Goal: Task Accomplishment & Management: Manage account settings

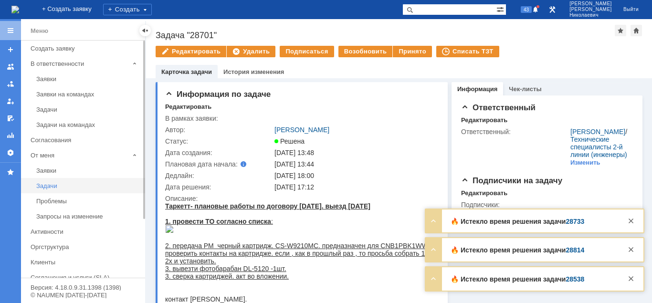
click at [54, 185] on div "Задачи" at bounding box center [87, 185] width 103 height 7
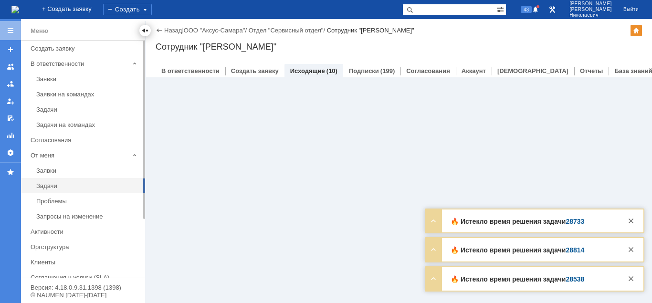
click at [147, 30] on div at bounding box center [145, 31] width 8 height 8
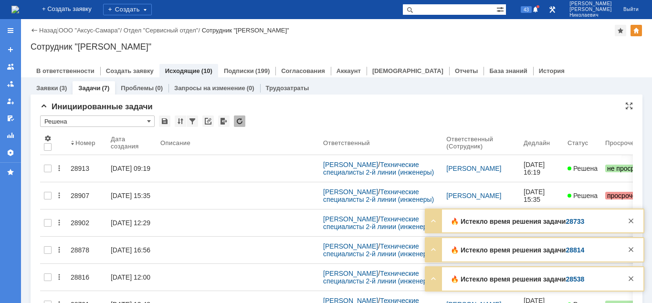
click at [79, 122] on input "Решена" at bounding box center [97, 120] width 114 height 11
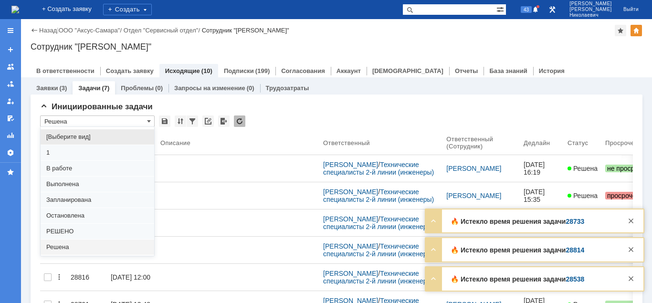
click at [76, 136] on span "[Выберите вид]" at bounding box center [97, 137] width 102 height 8
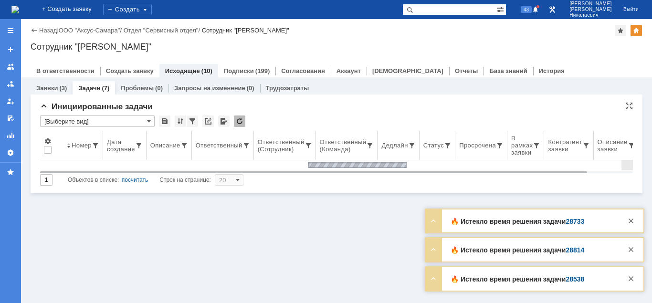
type input "[Выберите вид]"
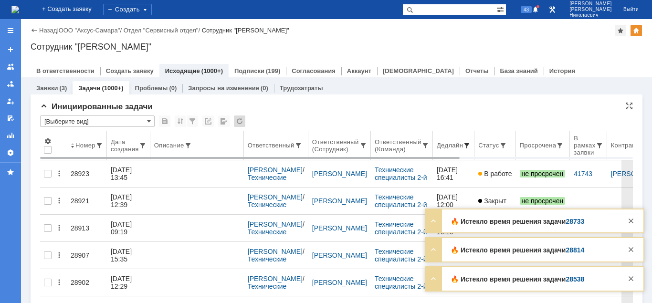
click at [468, 144] on span at bounding box center [467, 146] width 8 height 8
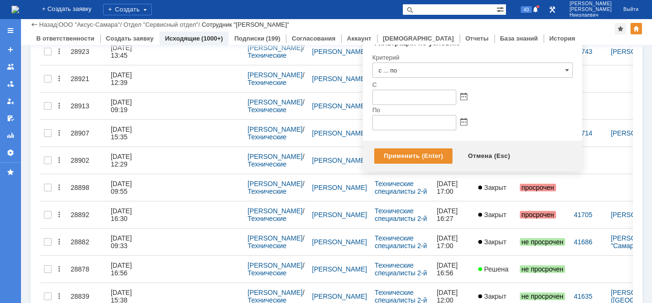
scroll to position [97, 0]
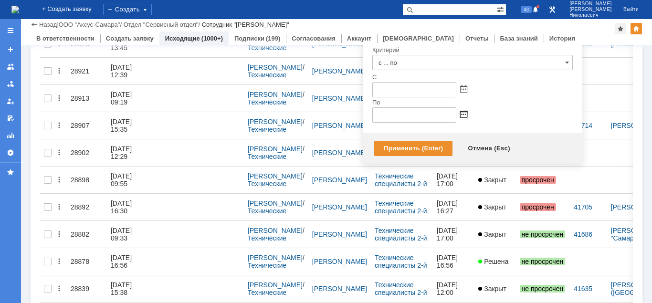
click at [465, 114] on span at bounding box center [463, 115] width 7 height 8
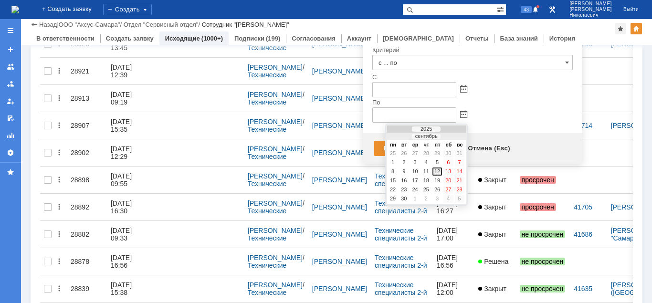
click at [438, 170] on div "12" at bounding box center [437, 171] width 10 height 8
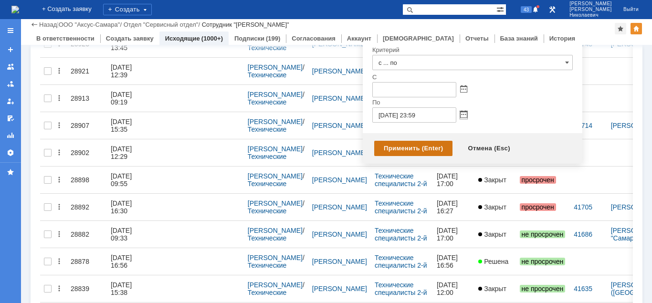
click at [405, 146] on div "Применить (Enter)" at bounding box center [413, 148] width 78 height 15
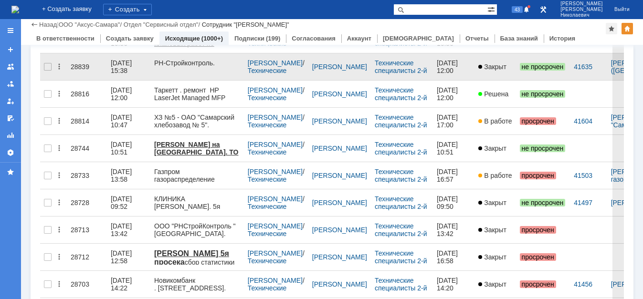
scroll to position [0, 0]
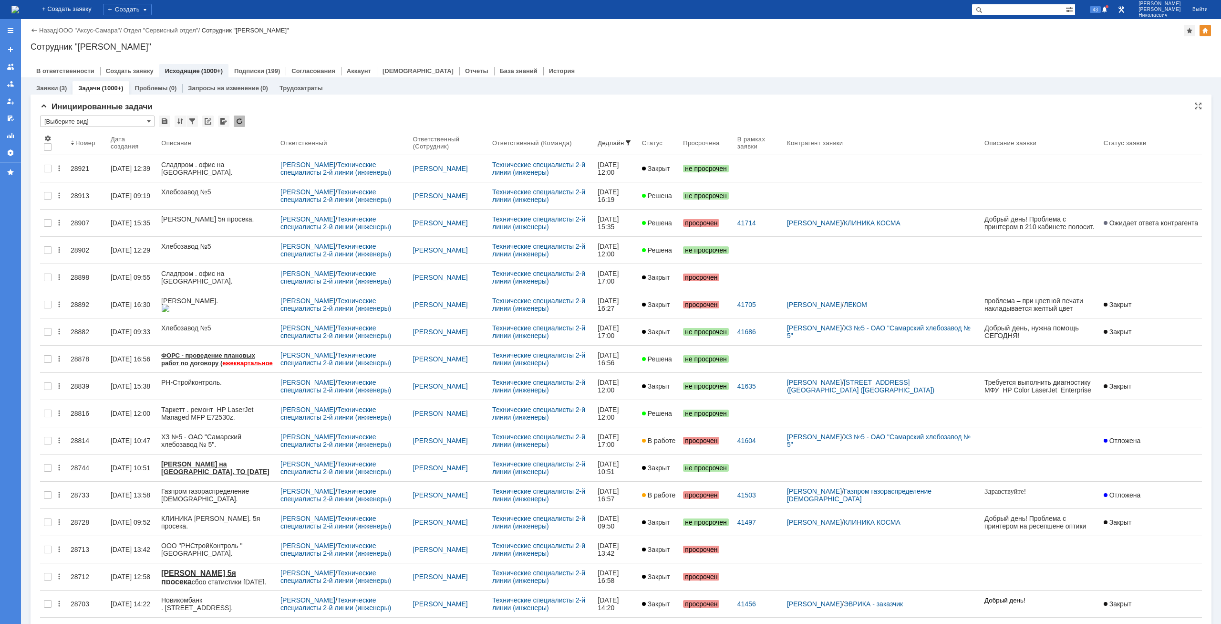
click at [82, 123] on input "[Выберите вид]" at bounding box center [97, 120] width 114 height 11
click at [72, 169] on span "В работе" at bounding box center [97, 169] width 102 height 8
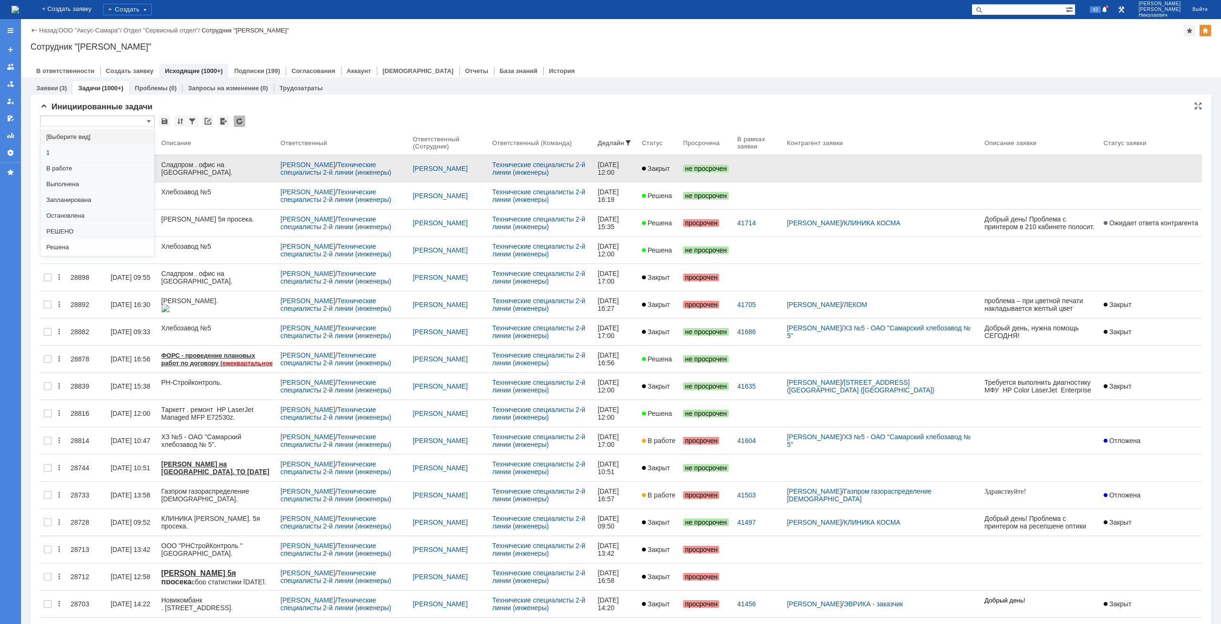
type input "В работе"
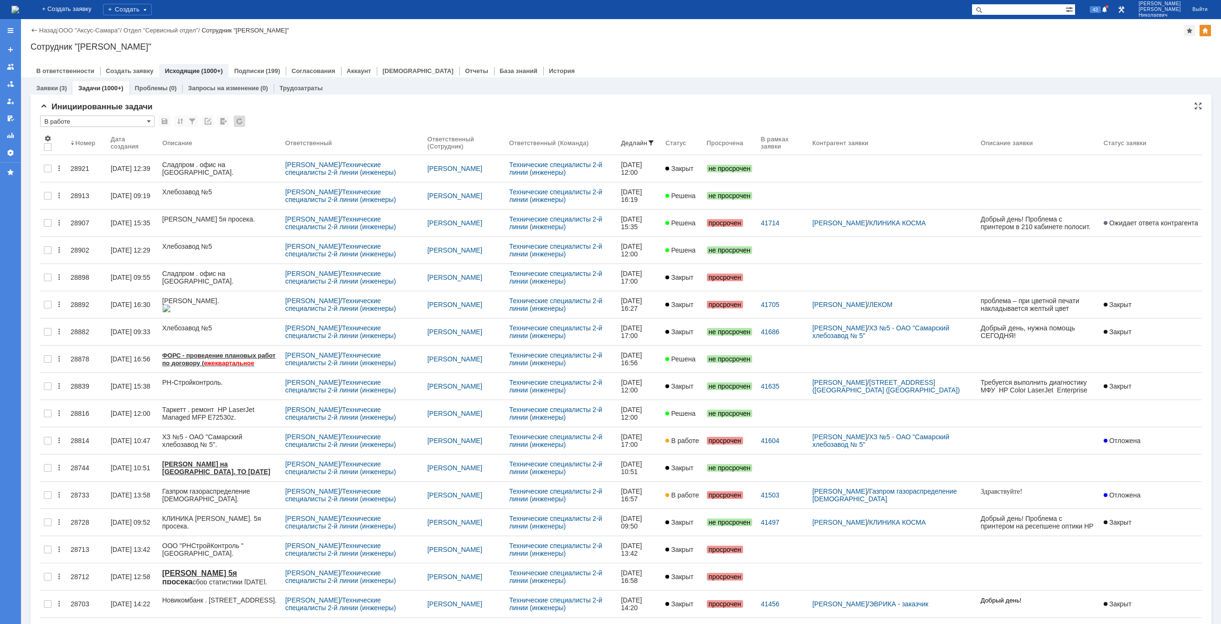
type input "100"
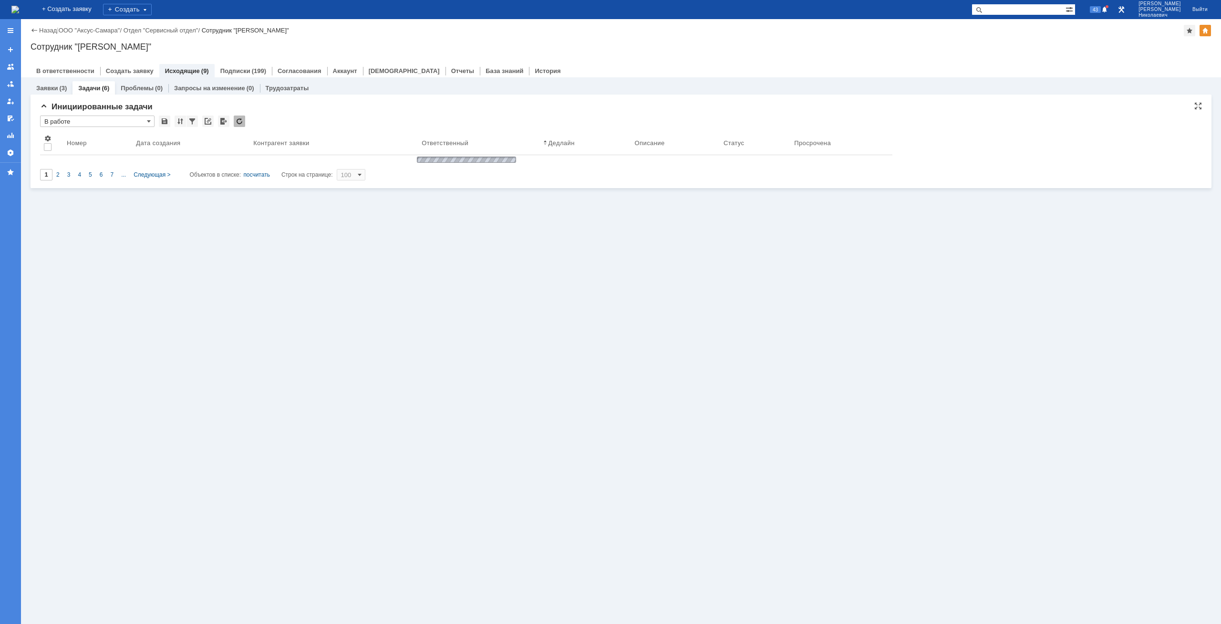
type input "В работе"
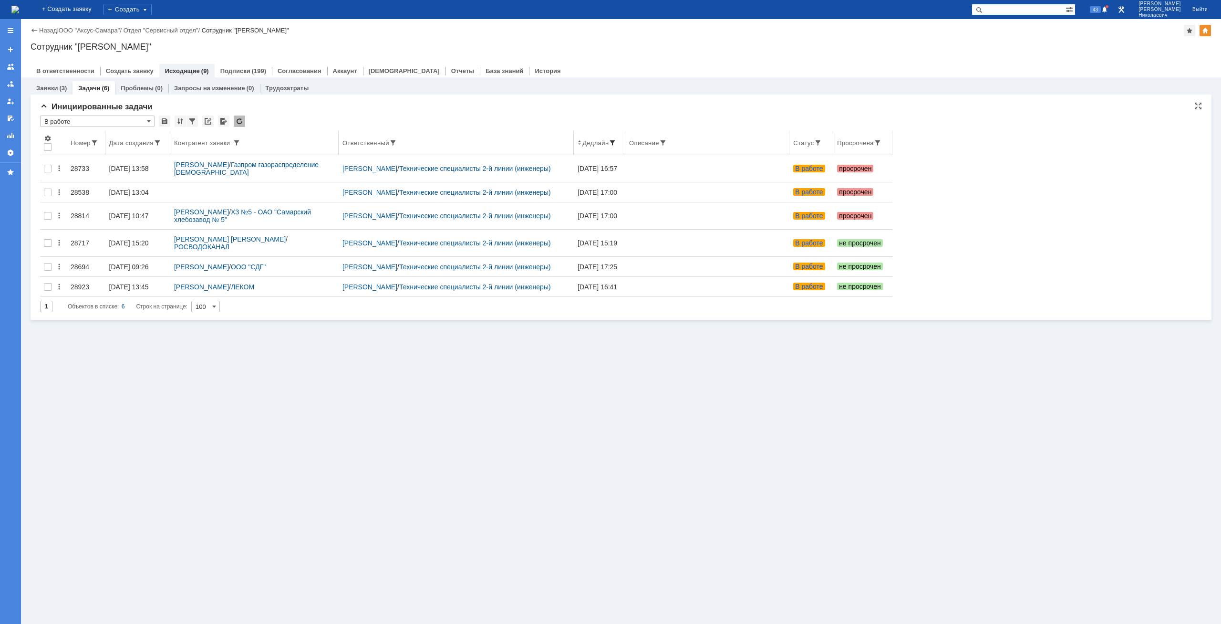
click at [616, 141] on span at bounding box center [613, 143] width 8 height 8
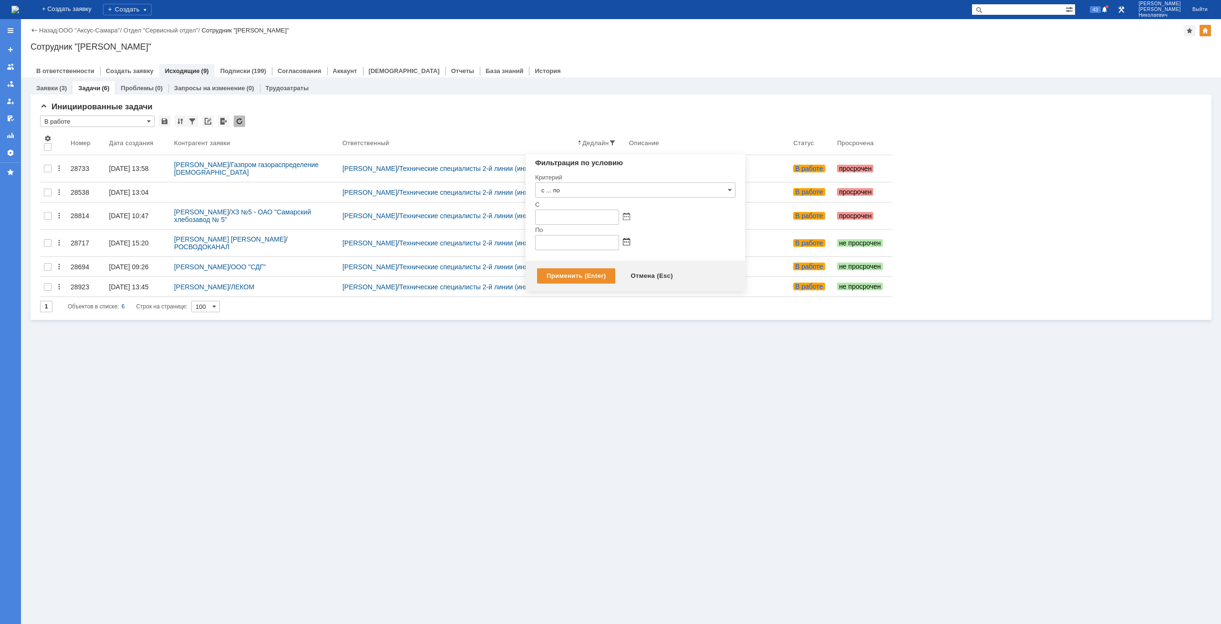
click at [626, 240] on span at bounding box center [626, 243] width 7 height 8
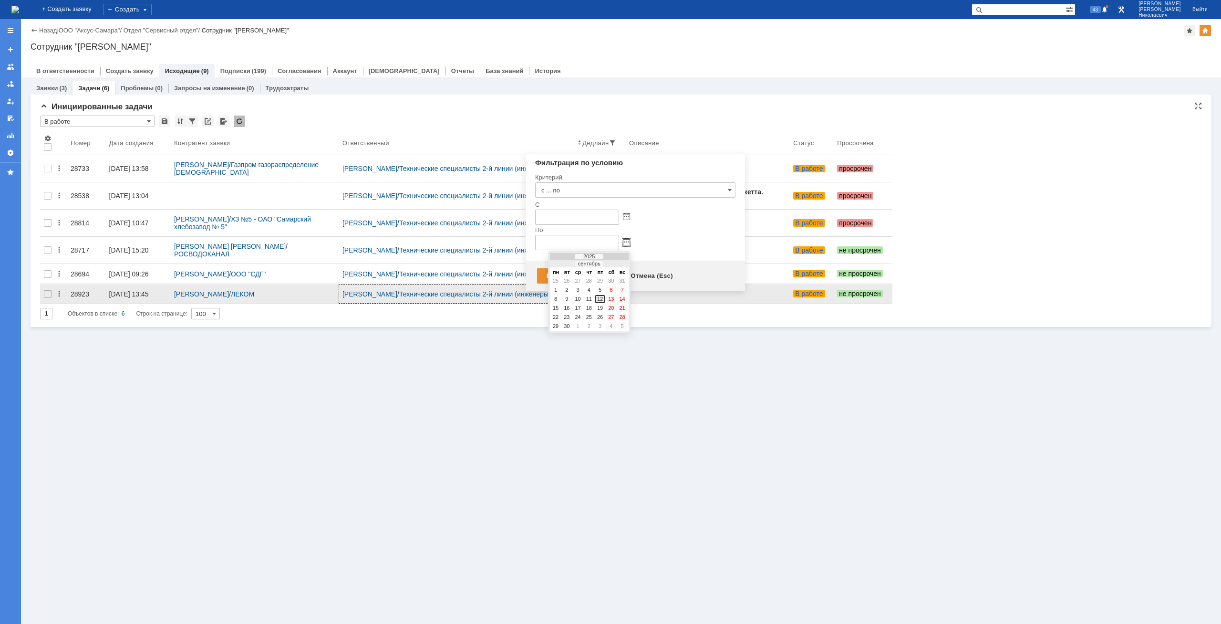
drag, startPoint x: 603, startPoint y: 298, endPoint x: 584, endPoint y: 292, distance: 19.9
click at [603, 298] on div "12" at bounding box center [600, 299] width 10 height 8
type input "12.09.2025 23:59"
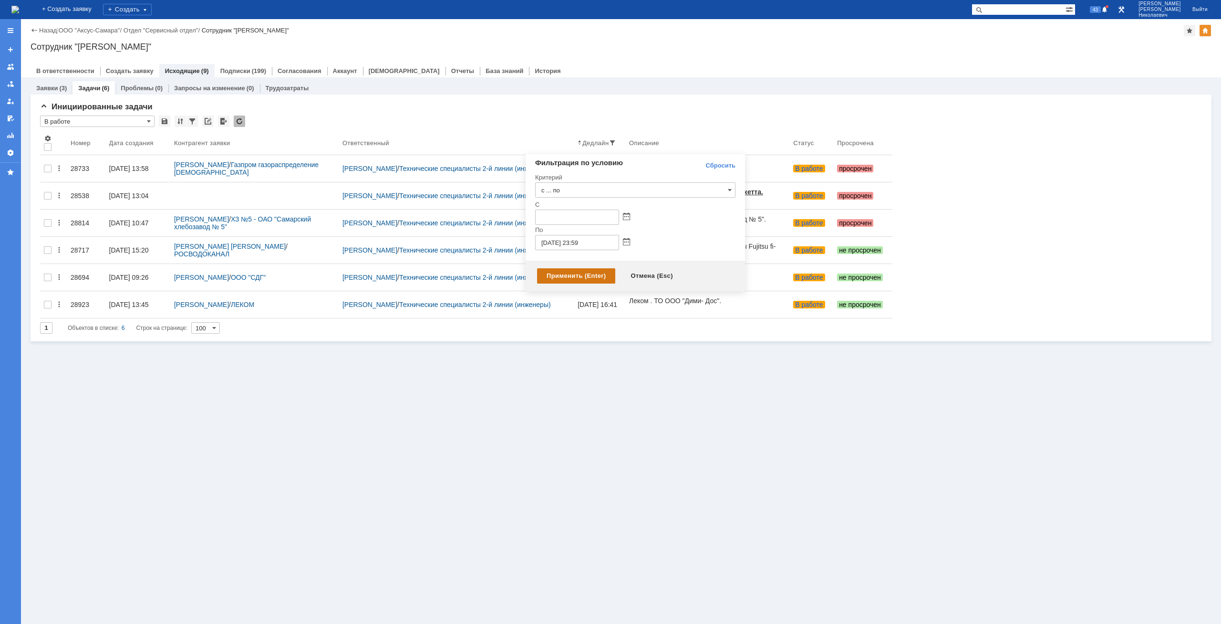
click at [575, 273] on div "Применить (Enter)" at bounding box center [576, 275] width 78 height 15
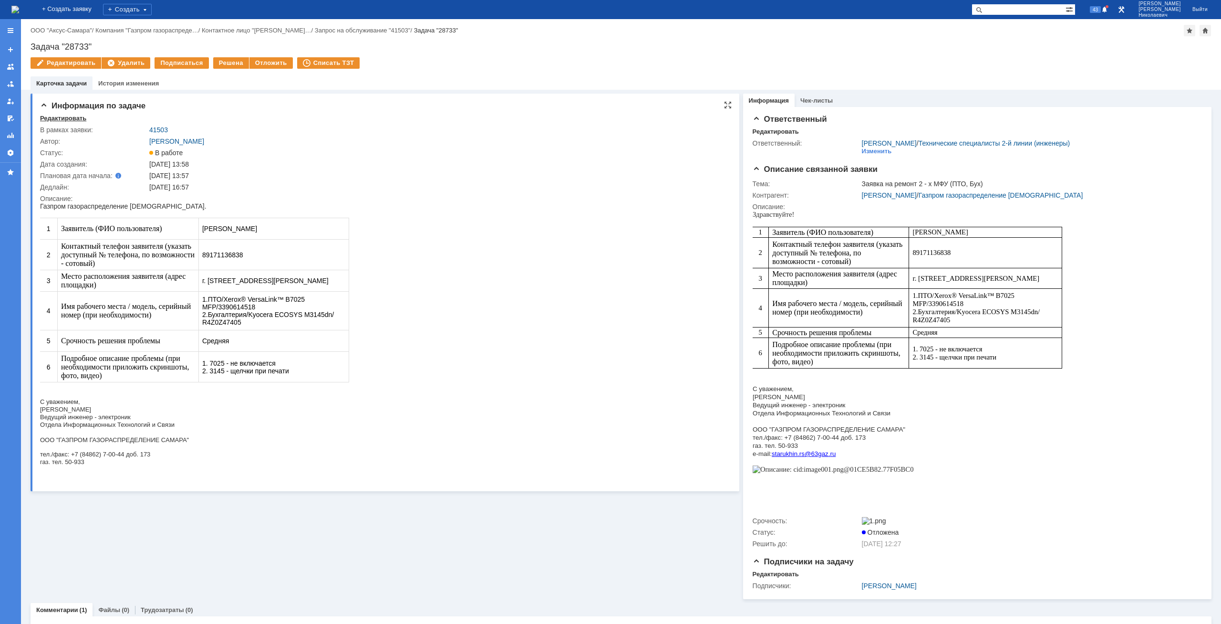
click at [56, 118] on div "Редактировать" at bounding box center [63, 118] width 46 height 8
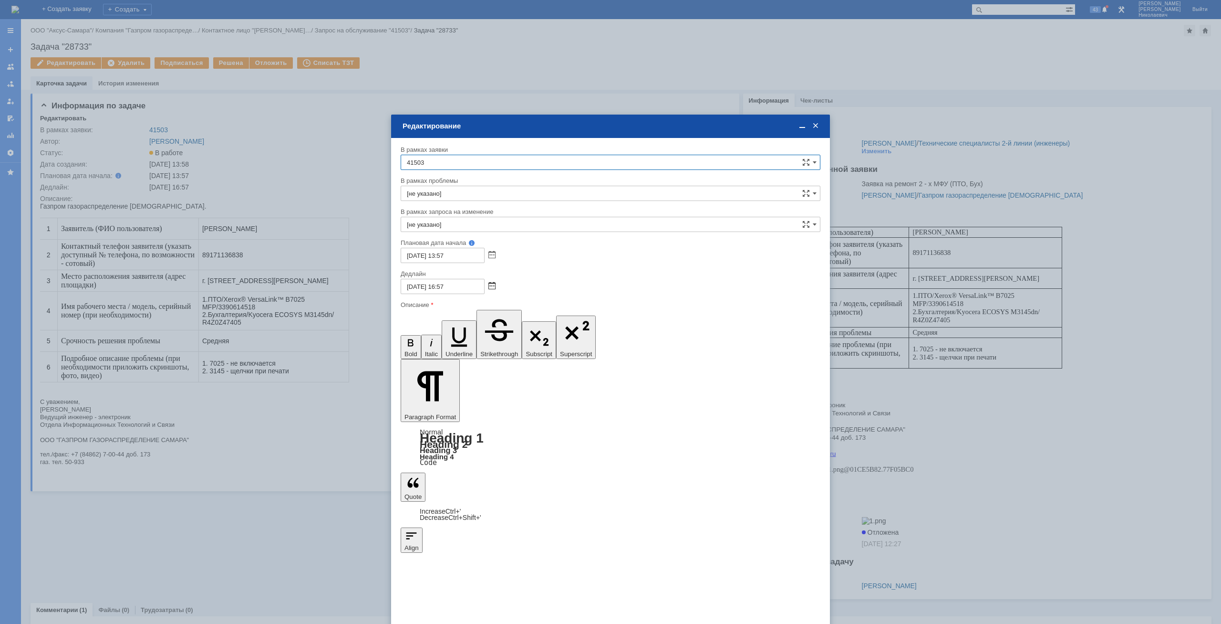
click at [491, 284] on span at bounding box center [492, 286] width 7 height 8
click at [443, 351] on div "17" at bounding box center [444, 352] width 10 height 8
type input "17.09.2025 16:57"
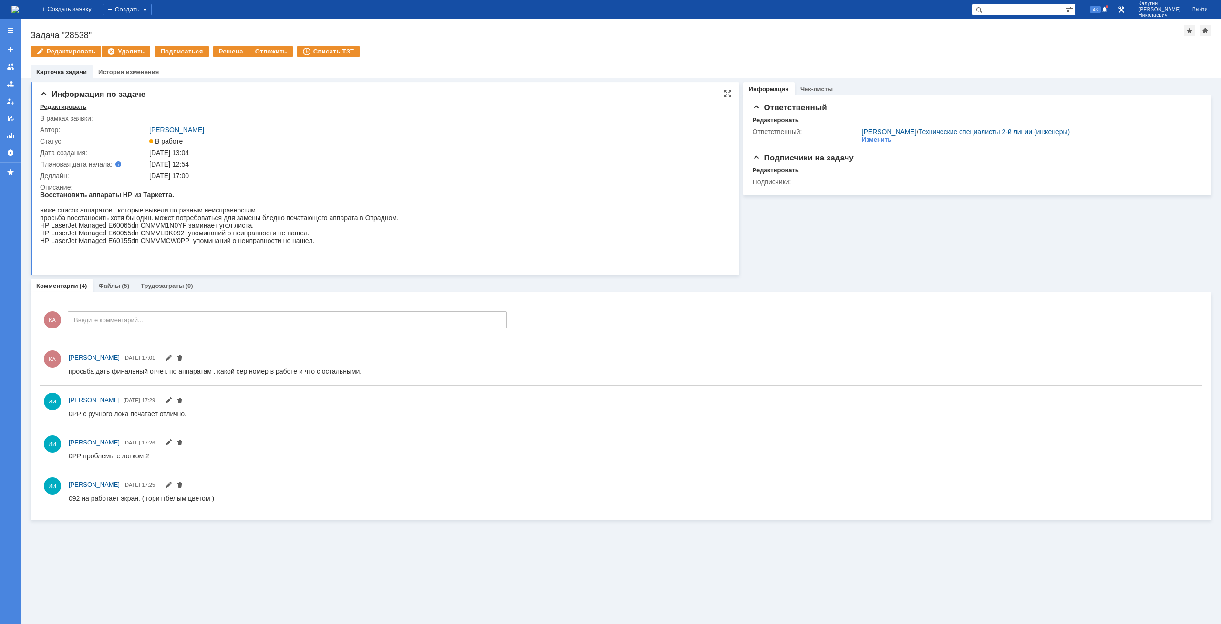
click at [65, 107] on div "Редактировать" at bounding box center [63, 107] width 46 height 8
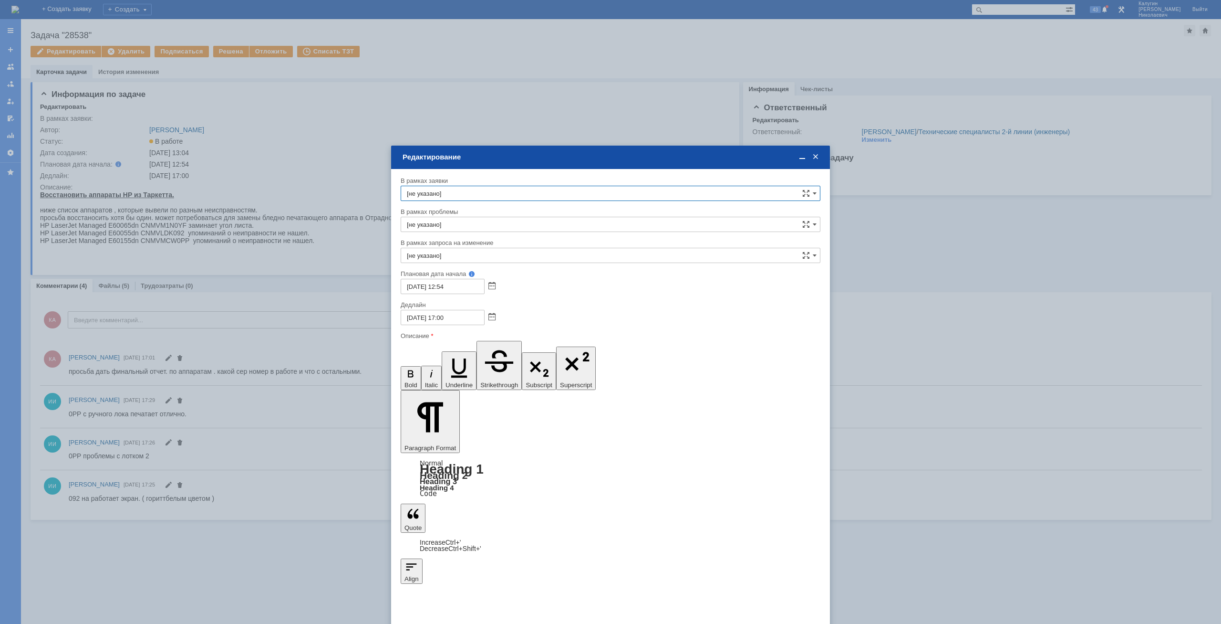
click at [819, 156] on span at bounding box center [816, 157] width 10 height 9
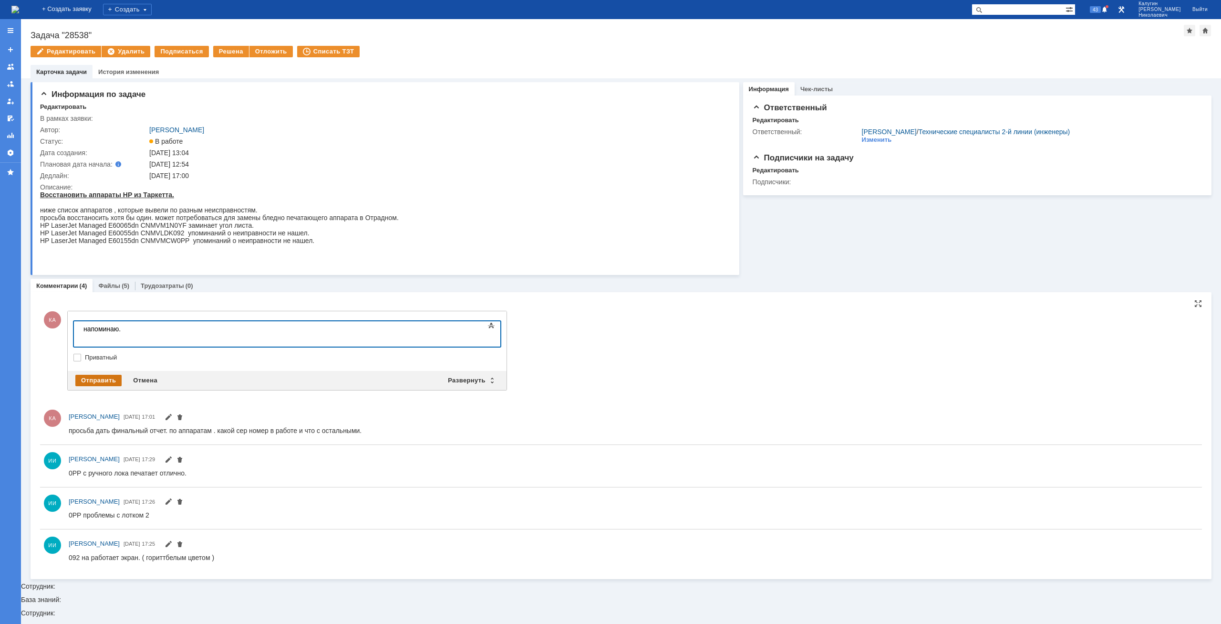
click at [100, 377] on div "Отправить" at bounding box center [98, 379] width 46 height 11
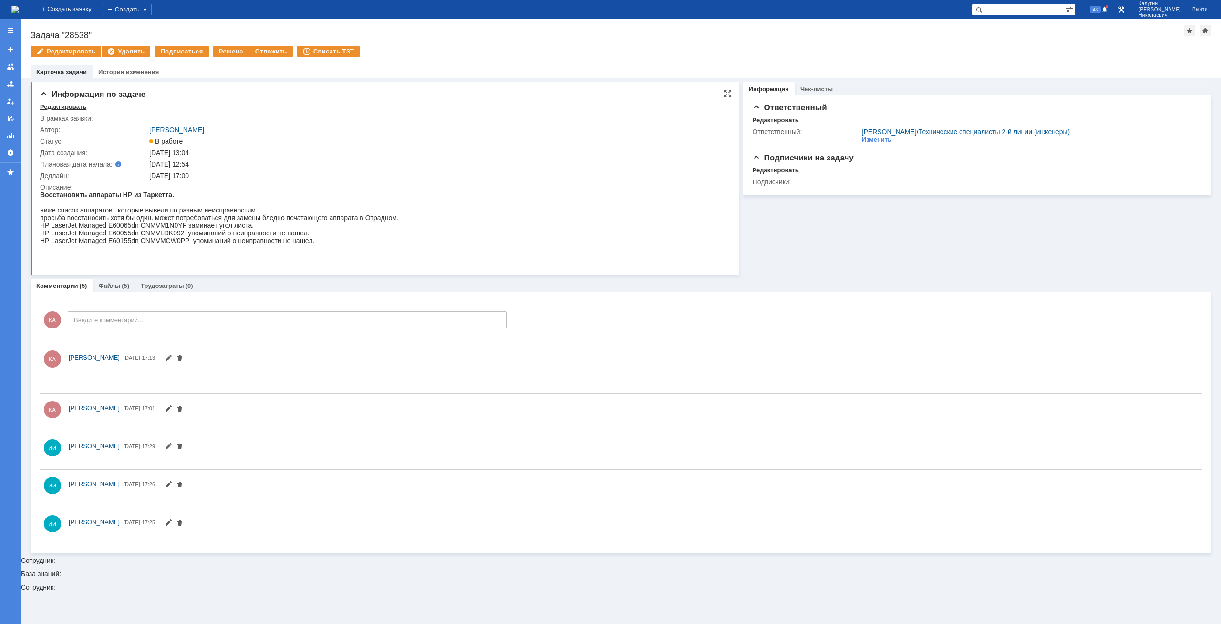
click at [54, 108] on div "Редактировать" at bounding box center [63, 107] width 46 height 8
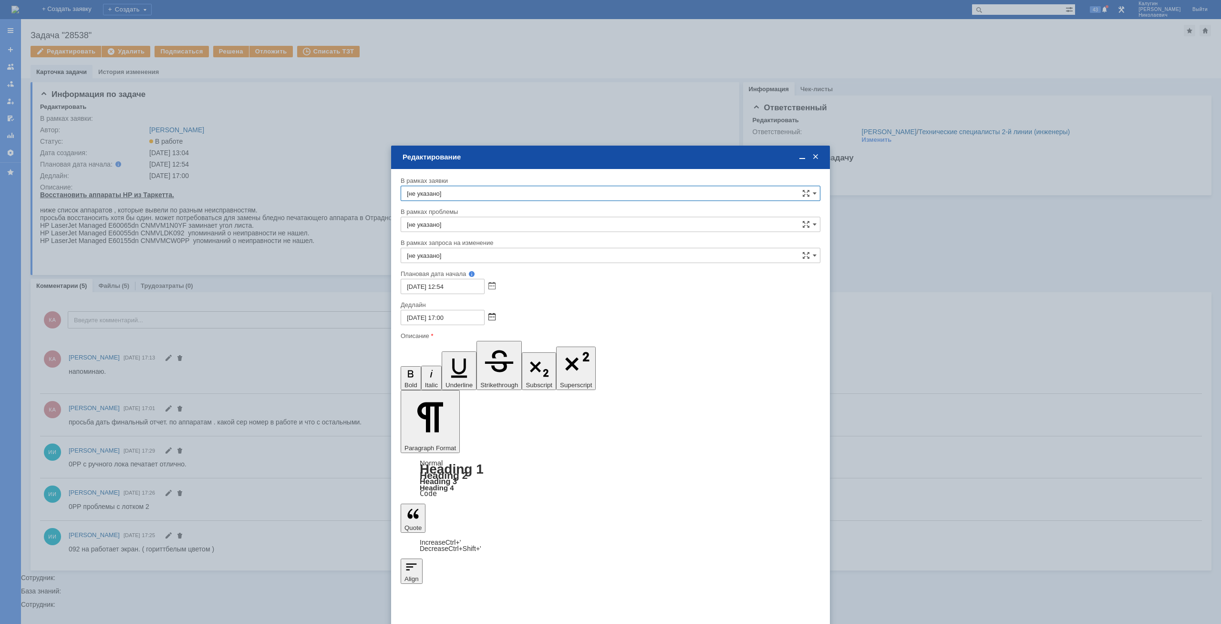
click at [491, 316] on span at bounding box center [492, 317] width 7 height 8
click at [443, 383] on div "17" at bounding box center [444, 383] width 10 height 8
type input "17.09.2025 17:00"
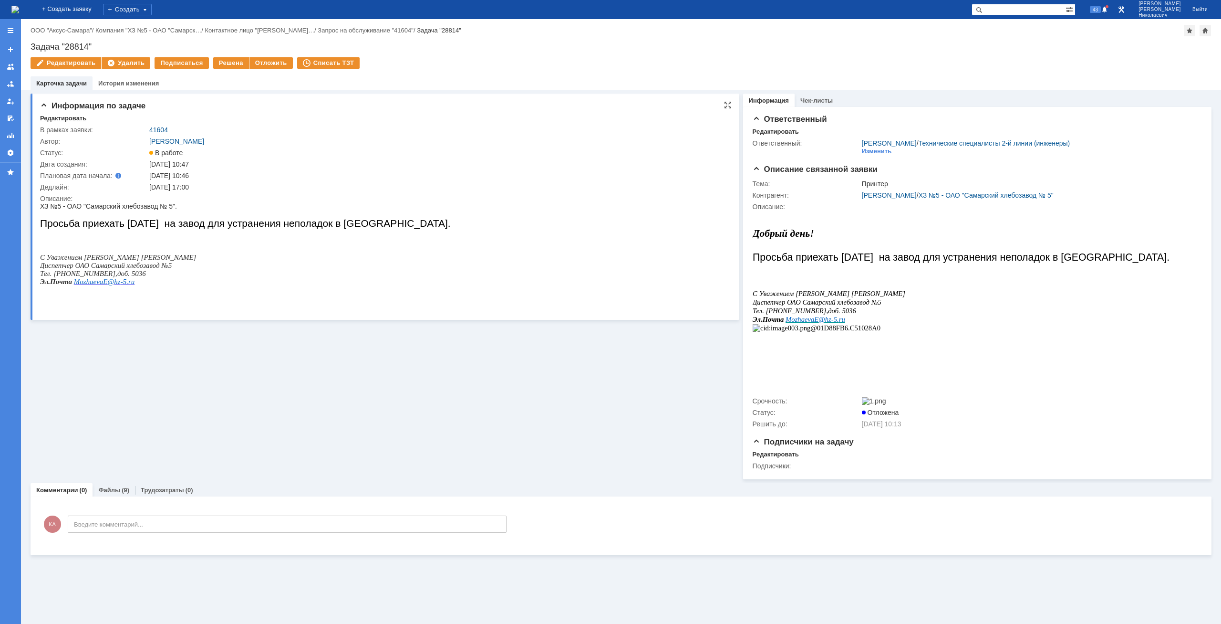
click at [60, 117] on div "Редактировать" at bounding box center [63, 118] width 46 height 8
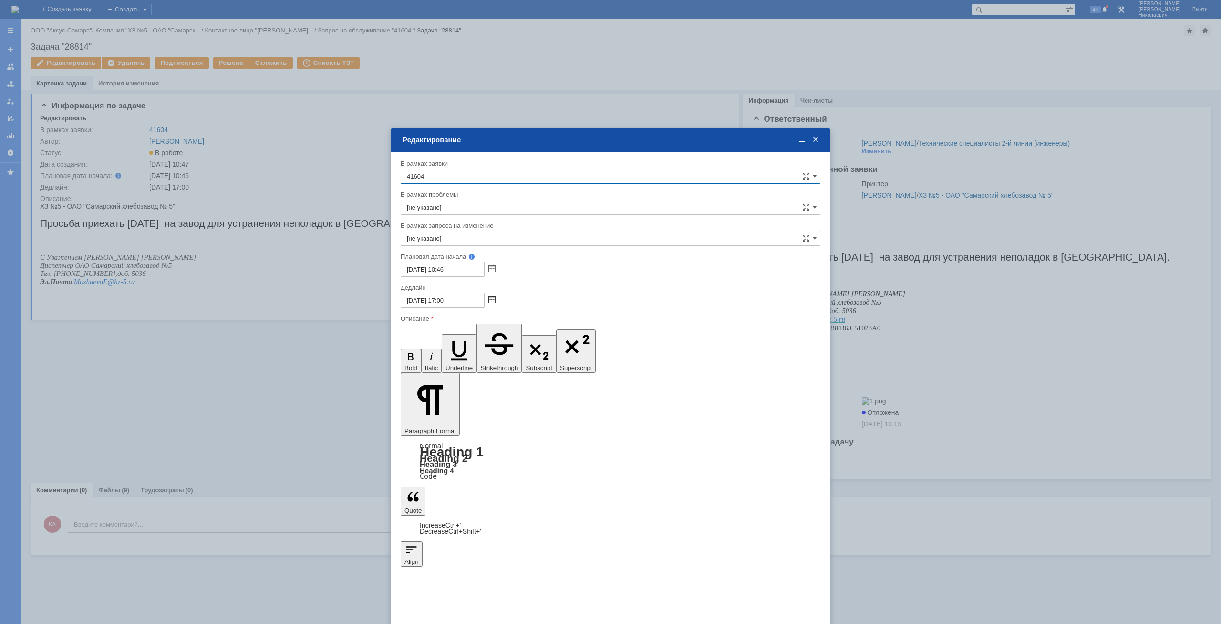
click at [492, 299] on span at bounding box center [492, 300] width 7 height 8
click at [442, 366] on div "17" at bounding box center [444, 366] width 10 height 8
type input "17.09.2025 17:00"
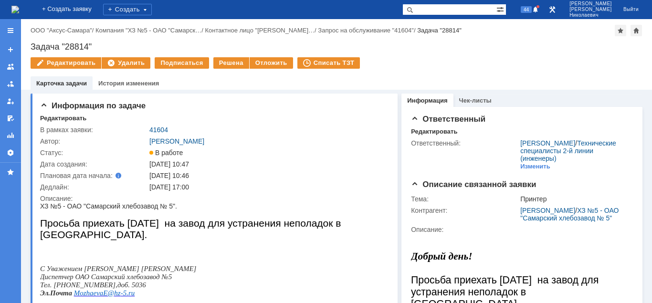
click at [454, 7] on input "text" at bounding box center [449, 9] width 94 height 11
paste input "41538"
type input "41538"
click at [414, 9] on span at bounding box center [407, 9] width 11 height 11
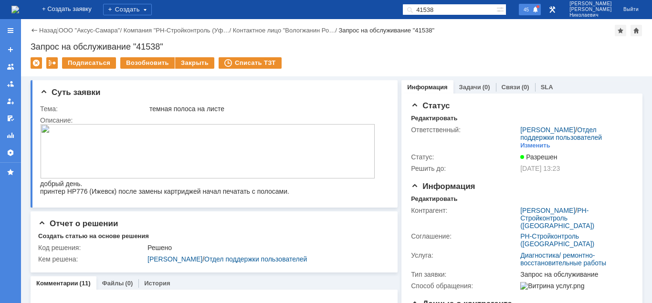
click at [531, 11] on span "45" at bounding box center [525, 9] width 11 height 7
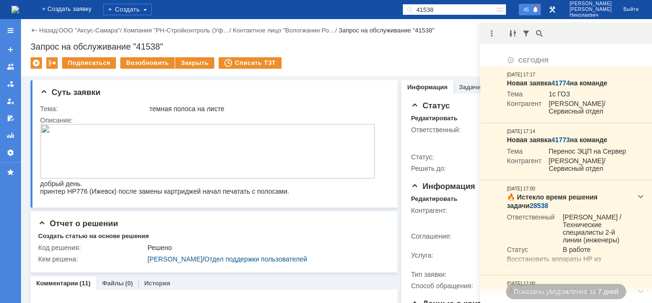
click at [541, 10] on div "45" at bounding box center [530, 9] width 22 height 11
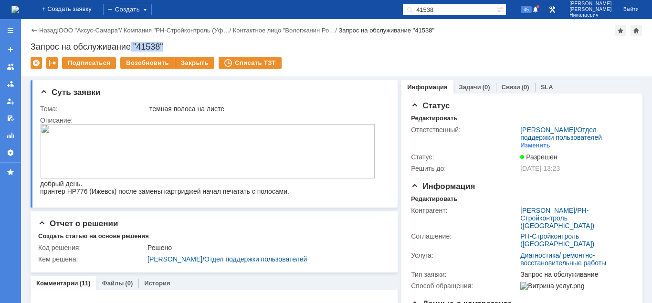
drag, startPoint x: 133, startPoint y: 43, endPoint x: 174, endPoint y: 50, distance: 41.5
click at [176, 44] on div "Запрос на обслуживание "41538"" at bounding box center [337, 47] width 612 height 10
copy div ""41538""
